Goal: Find specific page/section: Find specific page/section

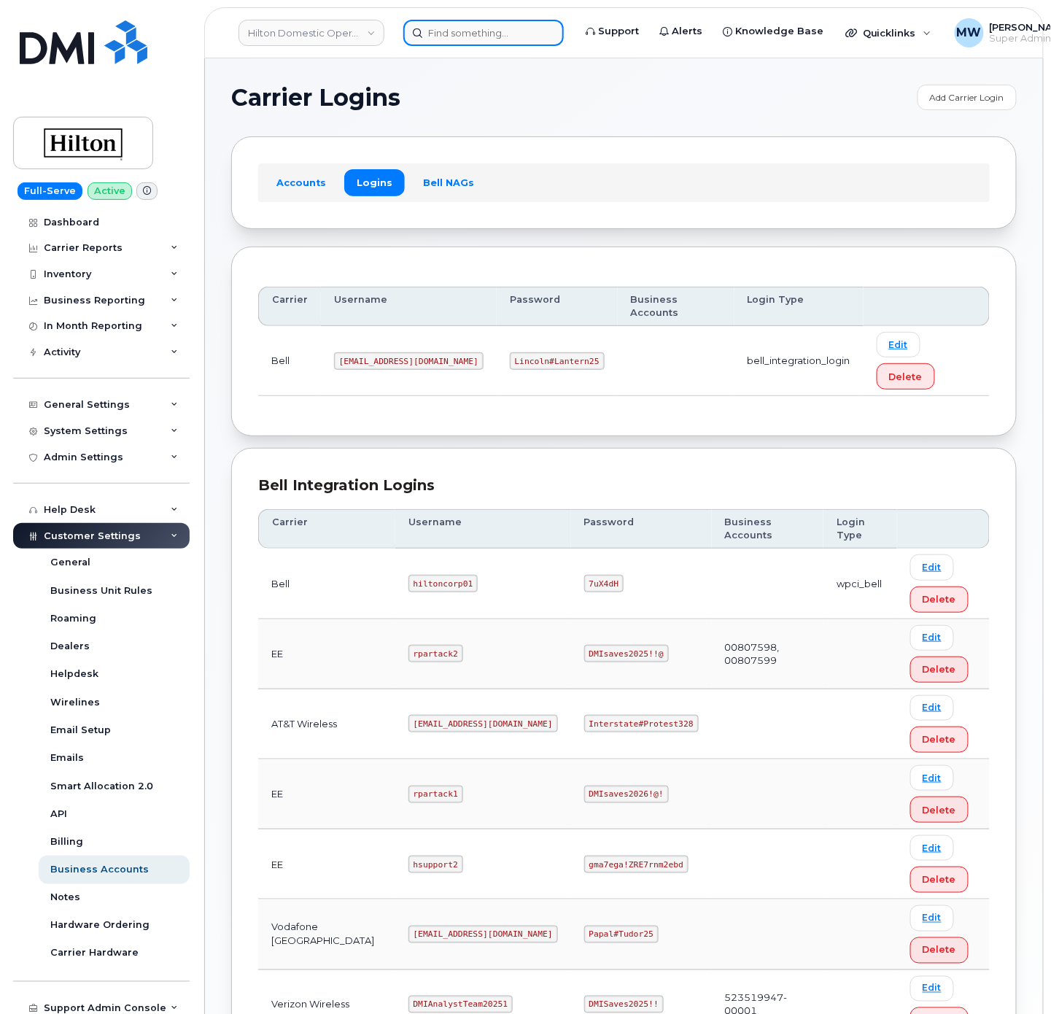
click at [470, 38] on input at bounding box center [483, 33] width 160 height 26
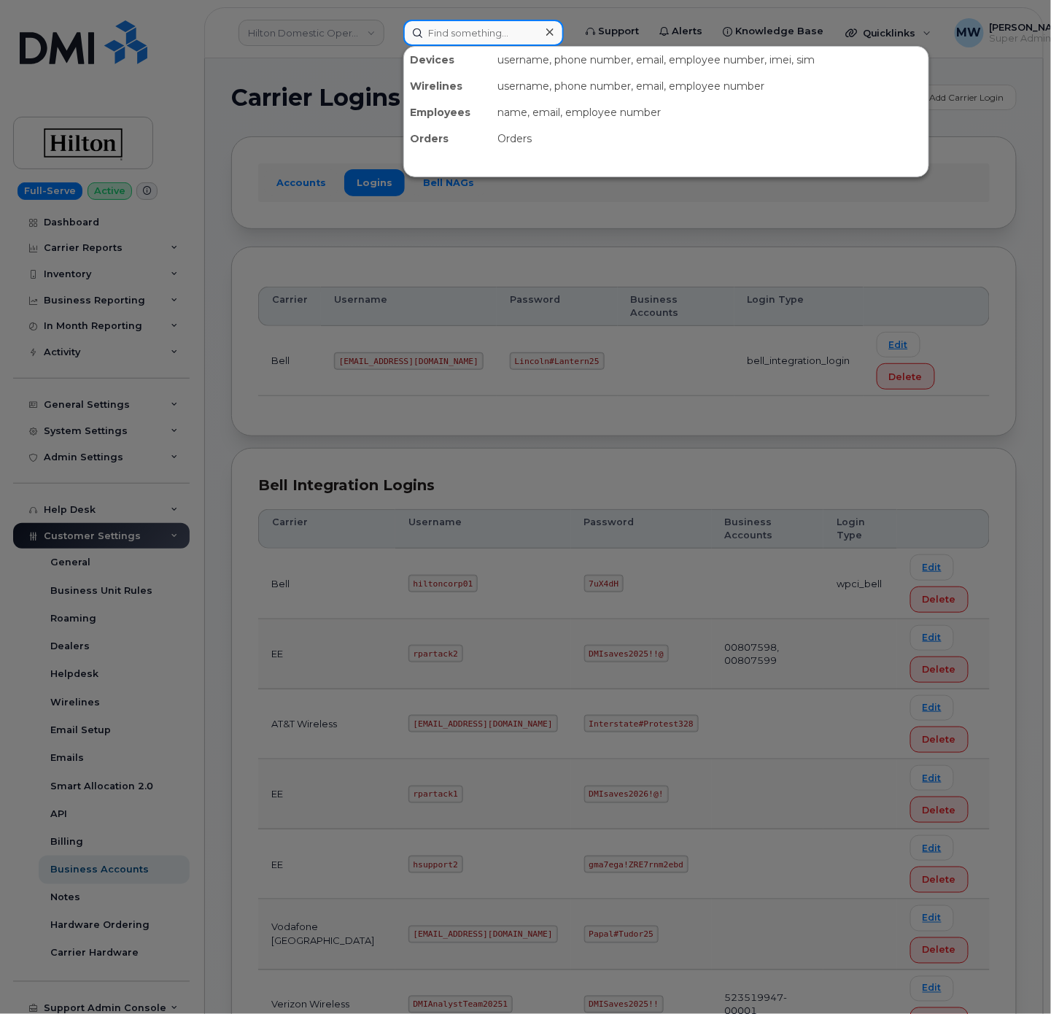
paste input "8648316245"
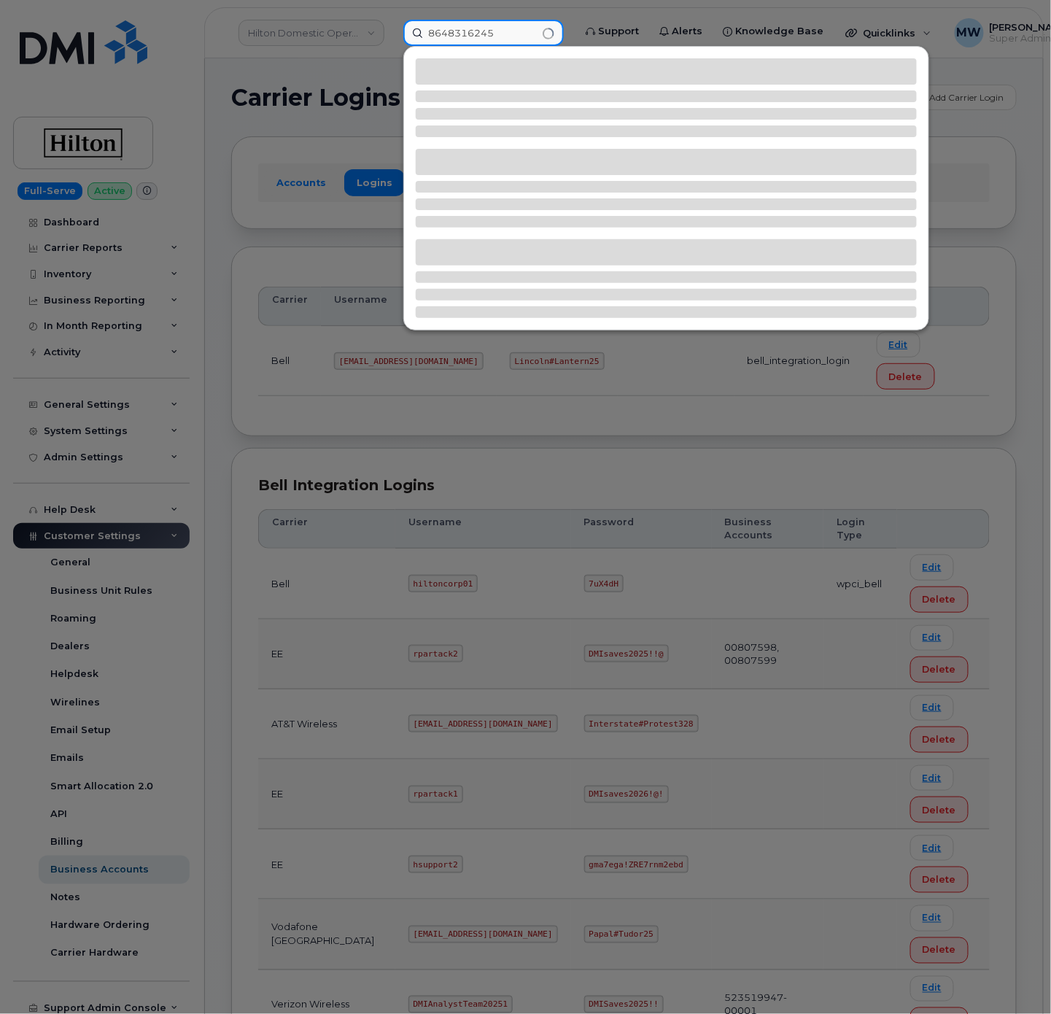
type input "8648316245"
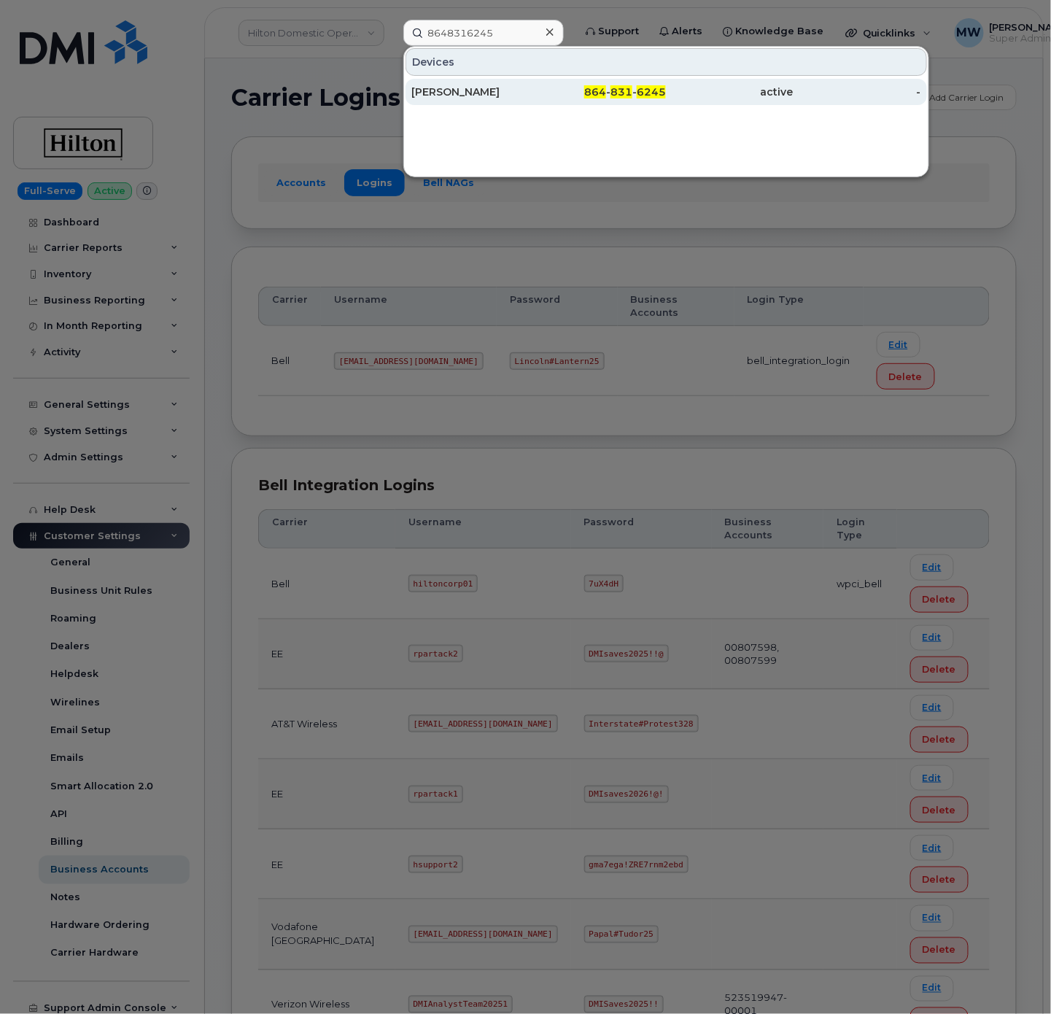
click at [637, 98] on div "864 - 831 - 6245" at bounding box center [603, 92] width 128 height 15
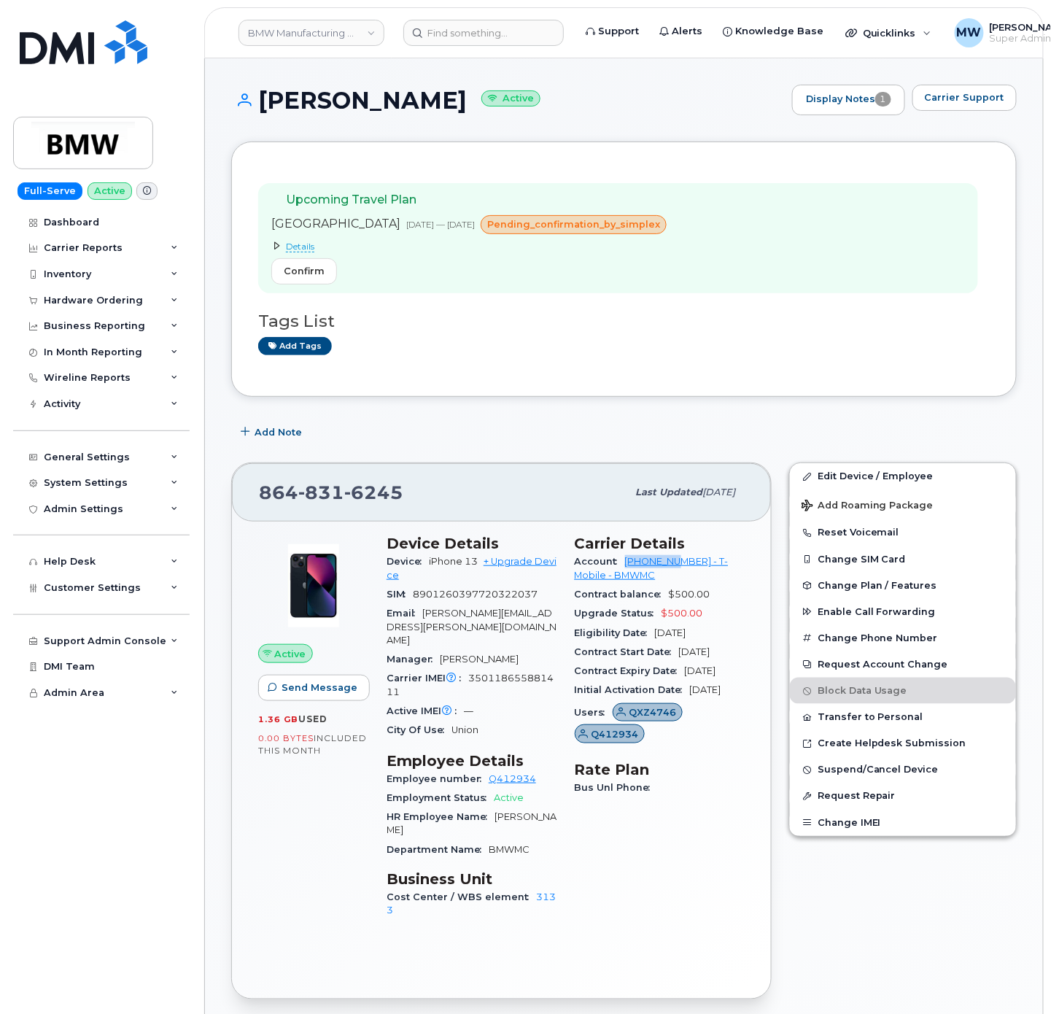
drag, startPoint x: 624, startPoint y: 565, endPoint x: 689, endPoint y: 569, distance: 64.3
click at [683, 573] on div "Account 972523090 - T-Mobile - BMWMC" at bounding box center [660, 568] width 171 height 33
copy link "972523090"
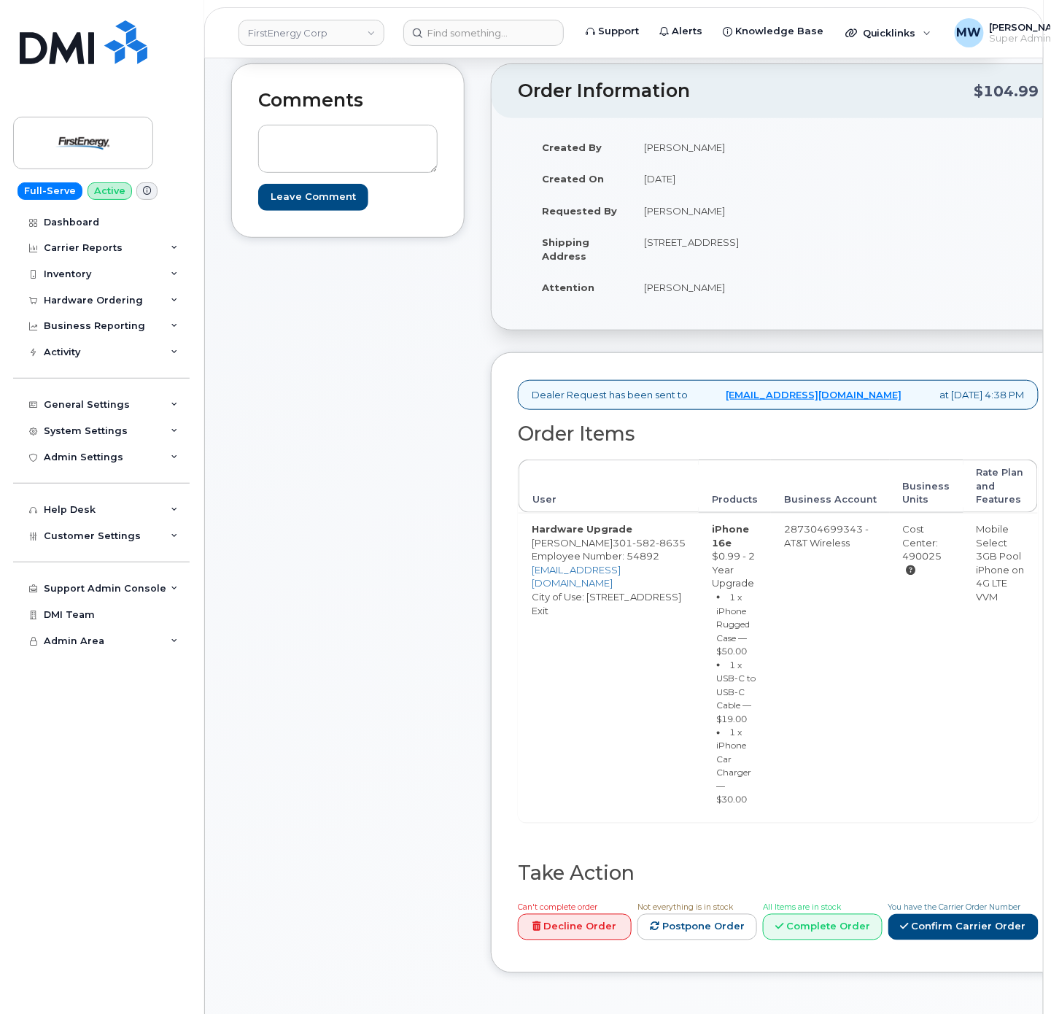
scroll to position [438, 0]
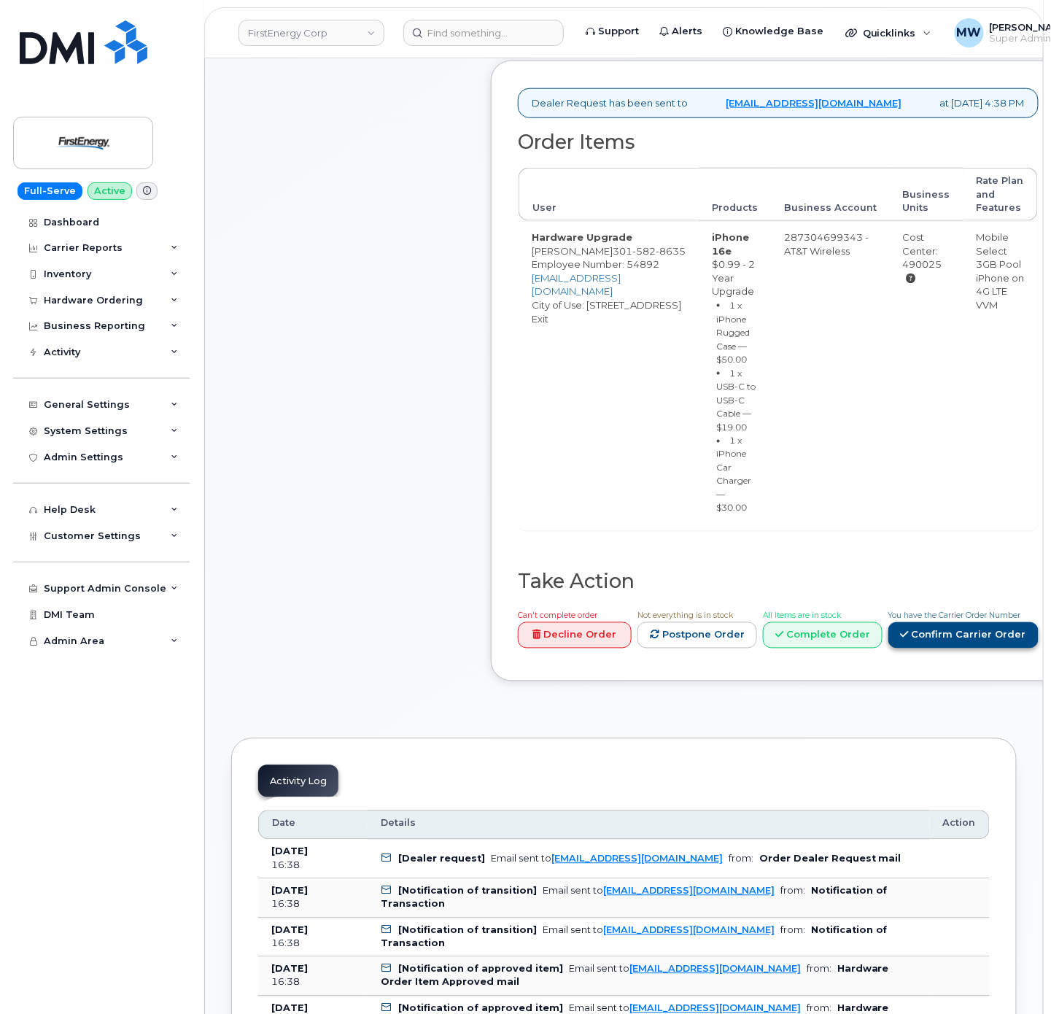
click at [888, 649] on link "Confirm Carrier Order" at bounding box center [963, 635] width 150 height 27
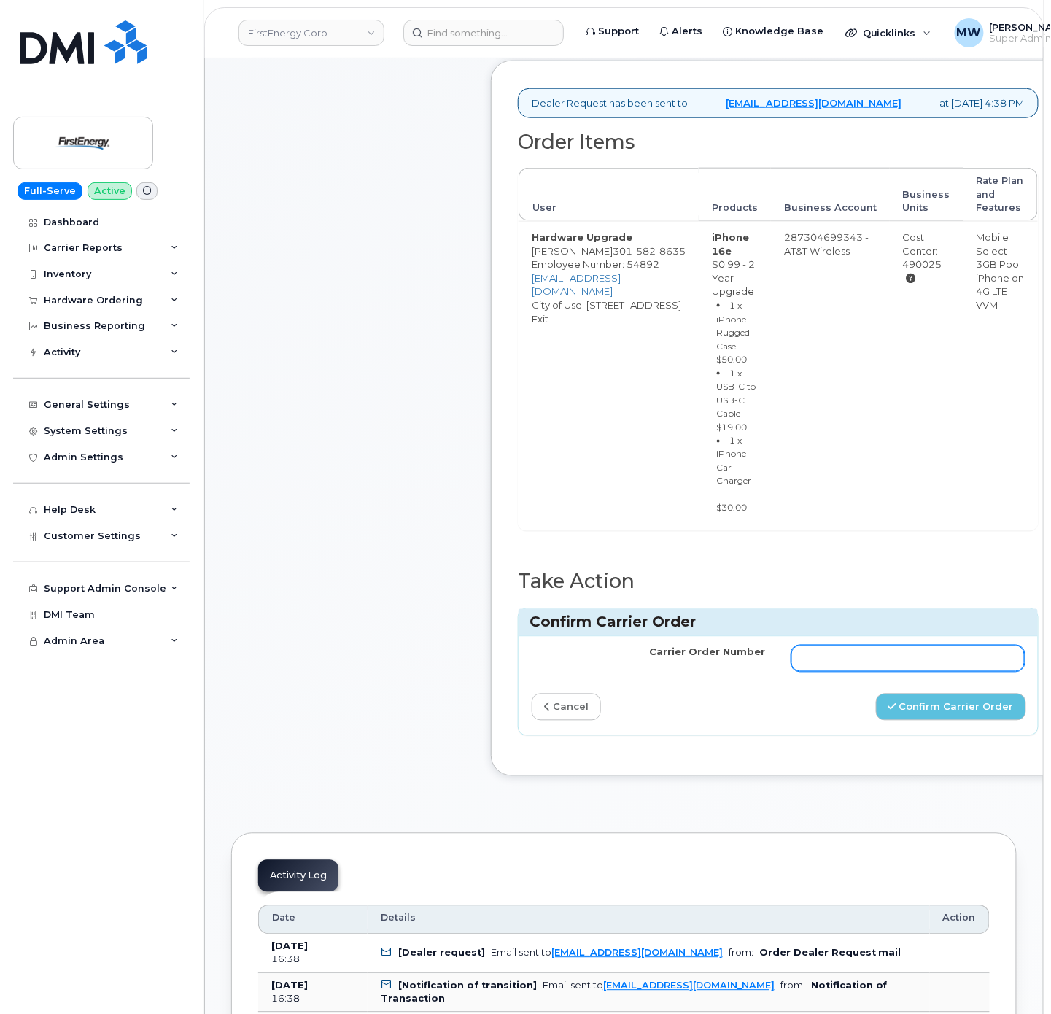
drag, startPoint x: 829, startPoint y: 708, endPoint x: 842, endPoint y: 716, distance: 16.4
click at [829, 672] on input "Carrier Order Number" at bounding box center [907, 659] width 233 height 26
paste input "10-154229419160331"
type input "10-154229419160331"
click at [896, 721] on button "Confirm Carrier Order" at bounding box center [951, 707] width 150 height 27
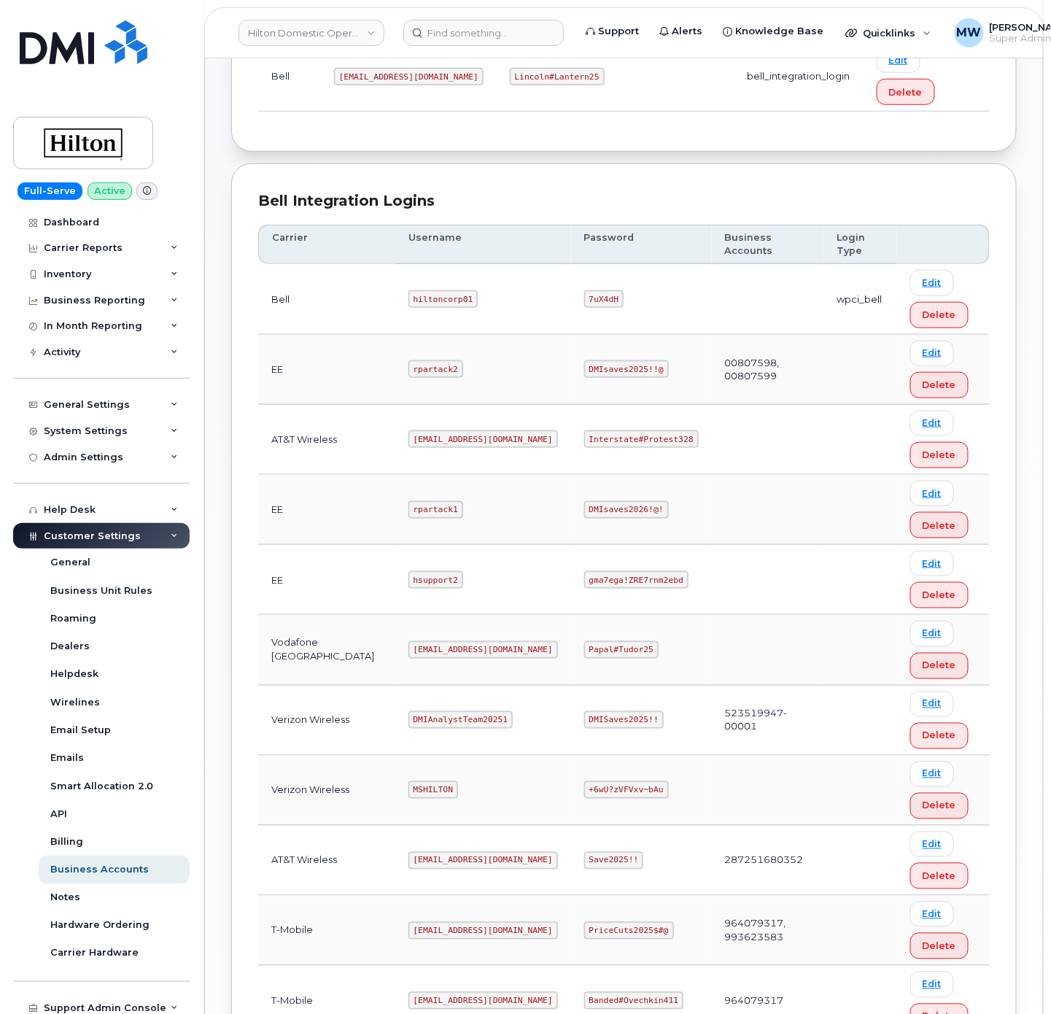
scroll to position [292, 0]
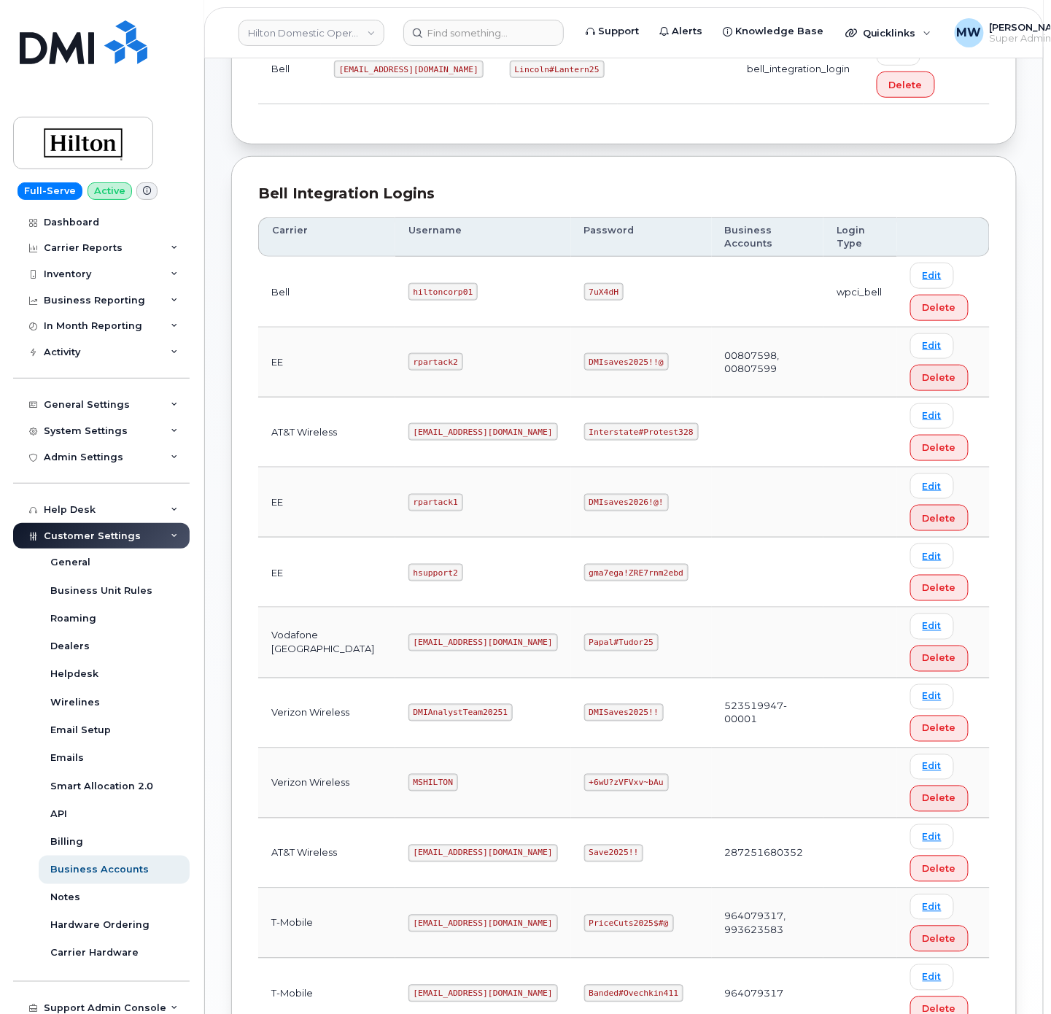
click at [414, 774] on code "MSHILTON" at bounding box center [433, 783] width 50 height 18
copy code "MSHILTON"
click at [616, 774] on code "+6wU?zVFVxv~bAu" at bounding box center [626, 783] width 85 height 18
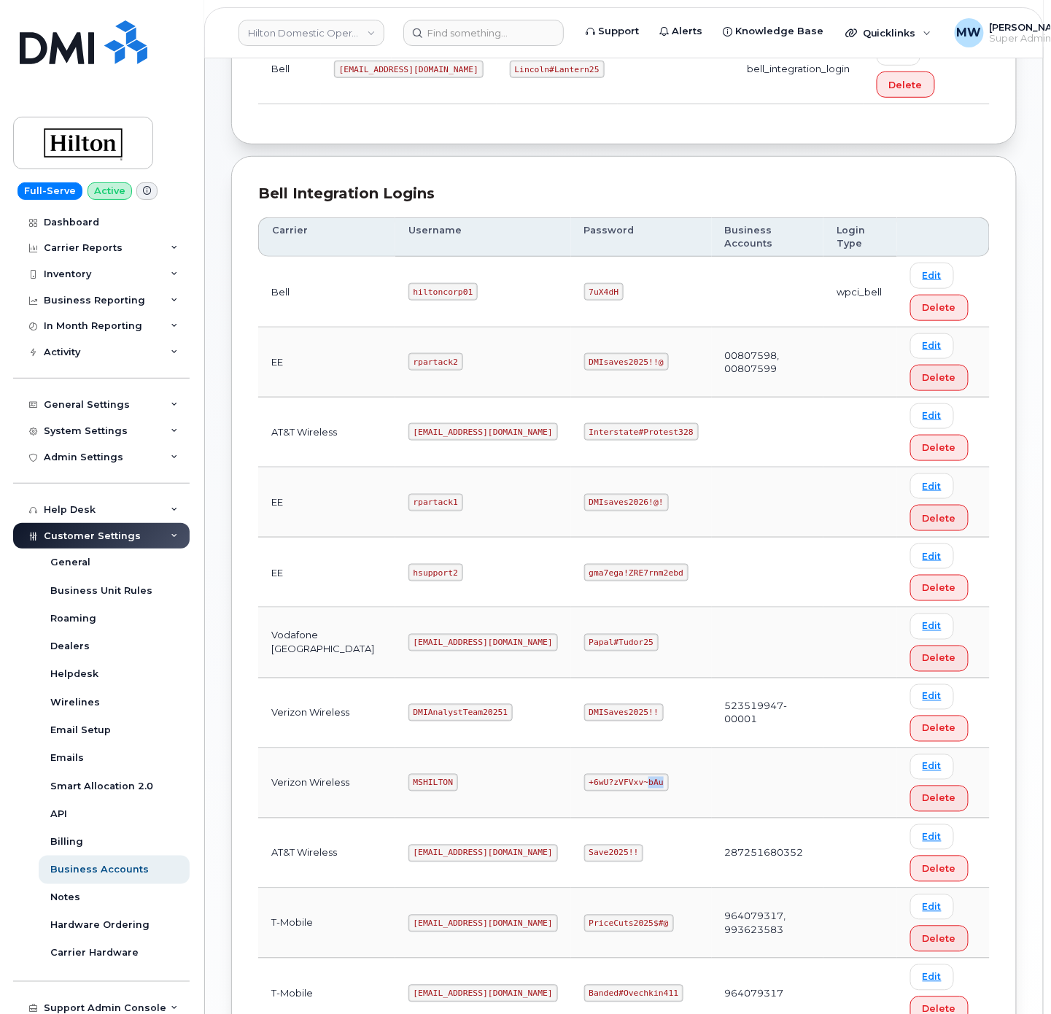
click at [616, 774] on code "+6wU?zVFVxv~bAu" at bounding box center [626, 783] width 85 height 18
copy code "+6wU?zVFVxv~bAu"
click at [409, 423] on code "[EMAIL_ADDRESS][DOMAIN_NAME]" at bounding box center [483, 432] width 150 height 18
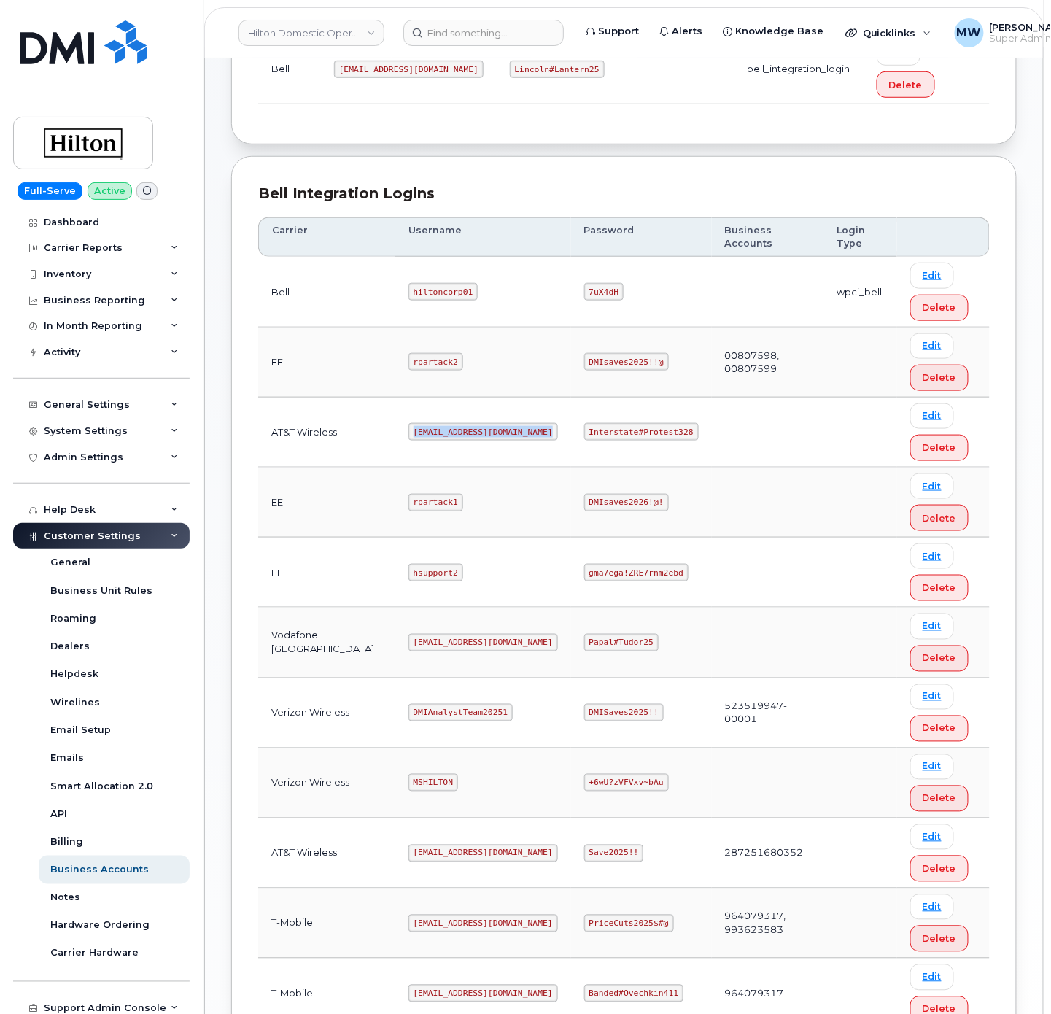
click at [409, 423] on code "[EMAIL_ADDRESS][DOMAIN_NAME]" at bounding box center [483, 432] width 150 height 18
copy code "[EMAIL_ADDRESS][DOMAIN_NAME]"
click at [629, 423] on code "Interstate#Protest328" at bounding box center [641, 432] width 115 height 18
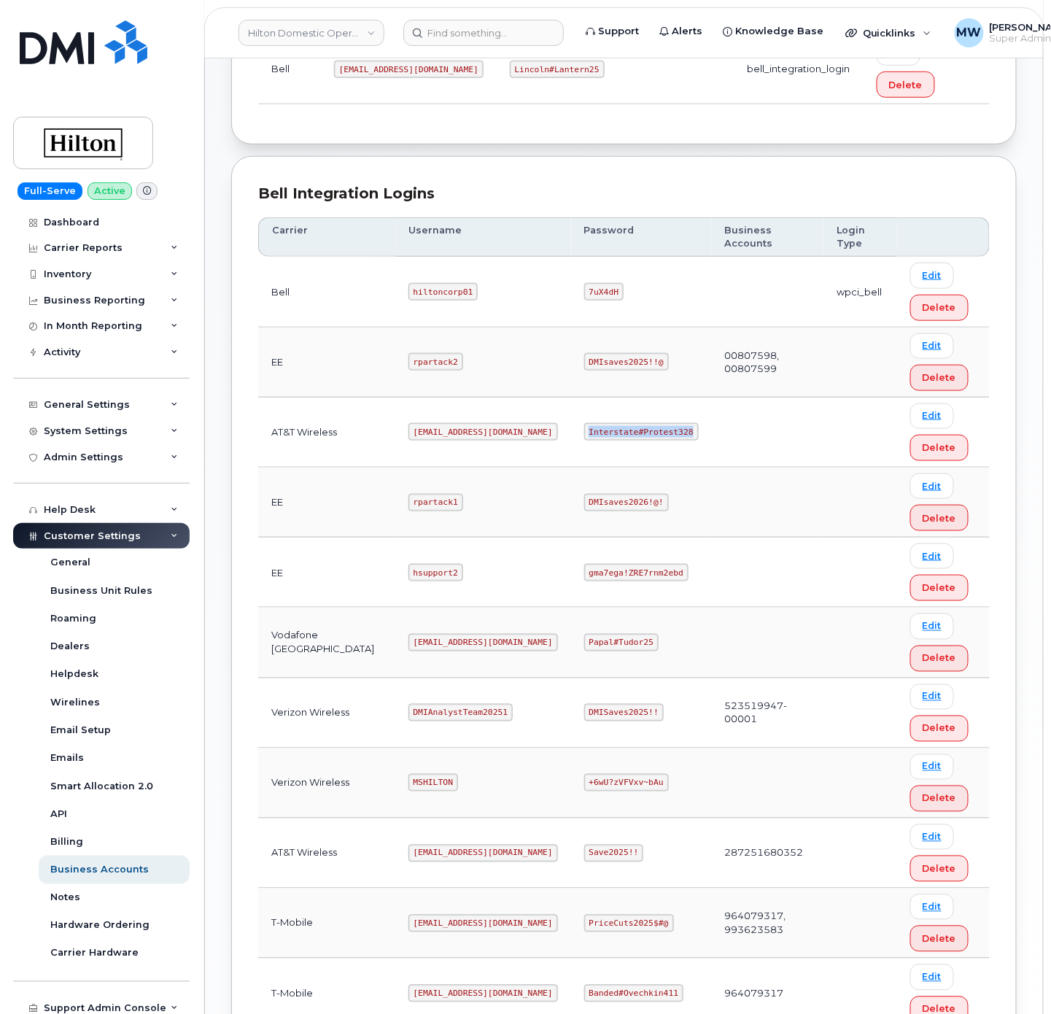
copy code "Interstate#Protest328"
